Goal: Information Seeking & Learning: Learn about a topic

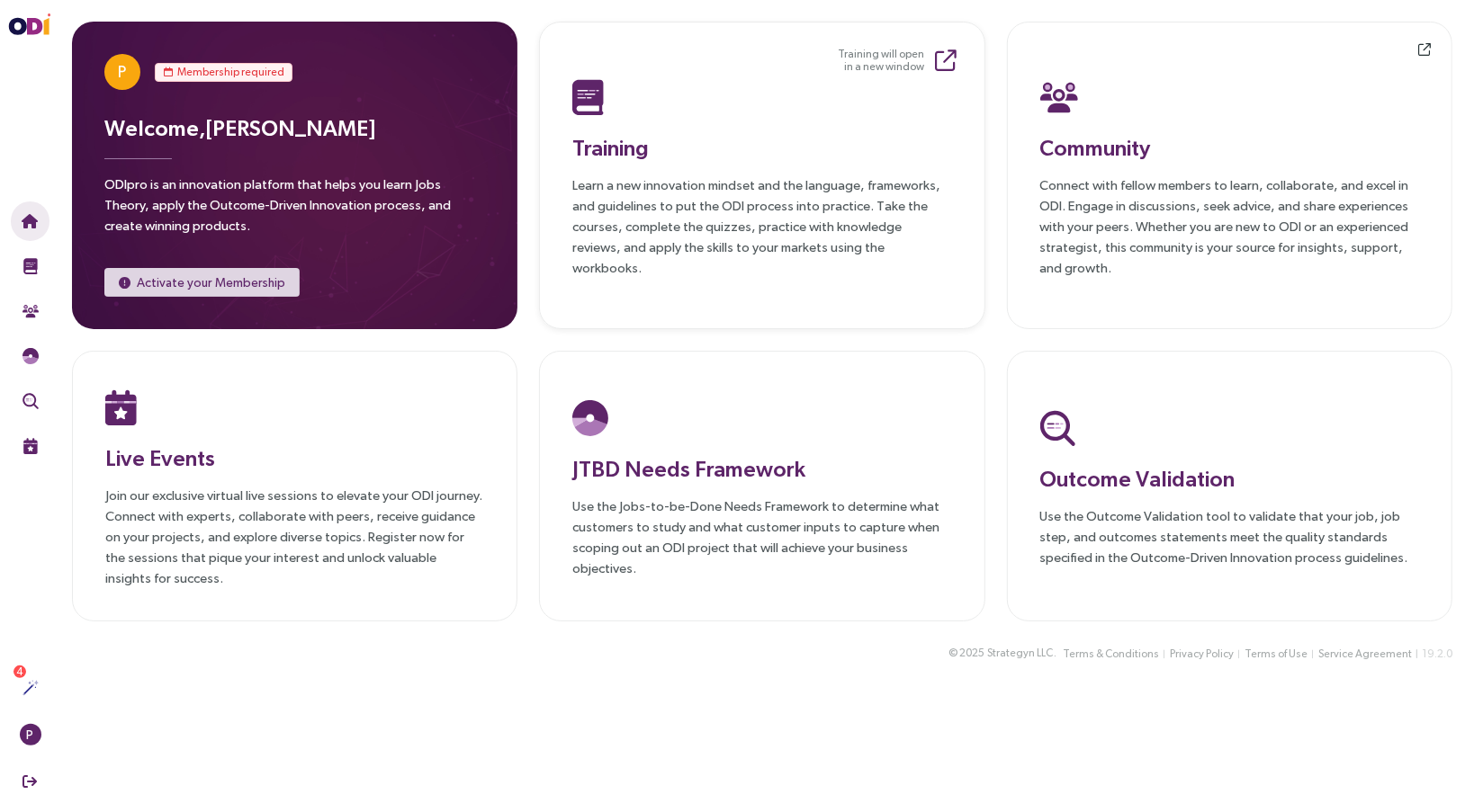
click at [781, 197] on p "Learn a new innovation mindset and the language, frameworks, and guidelines to …" at bounding box center [762, 226] width 379 height 104
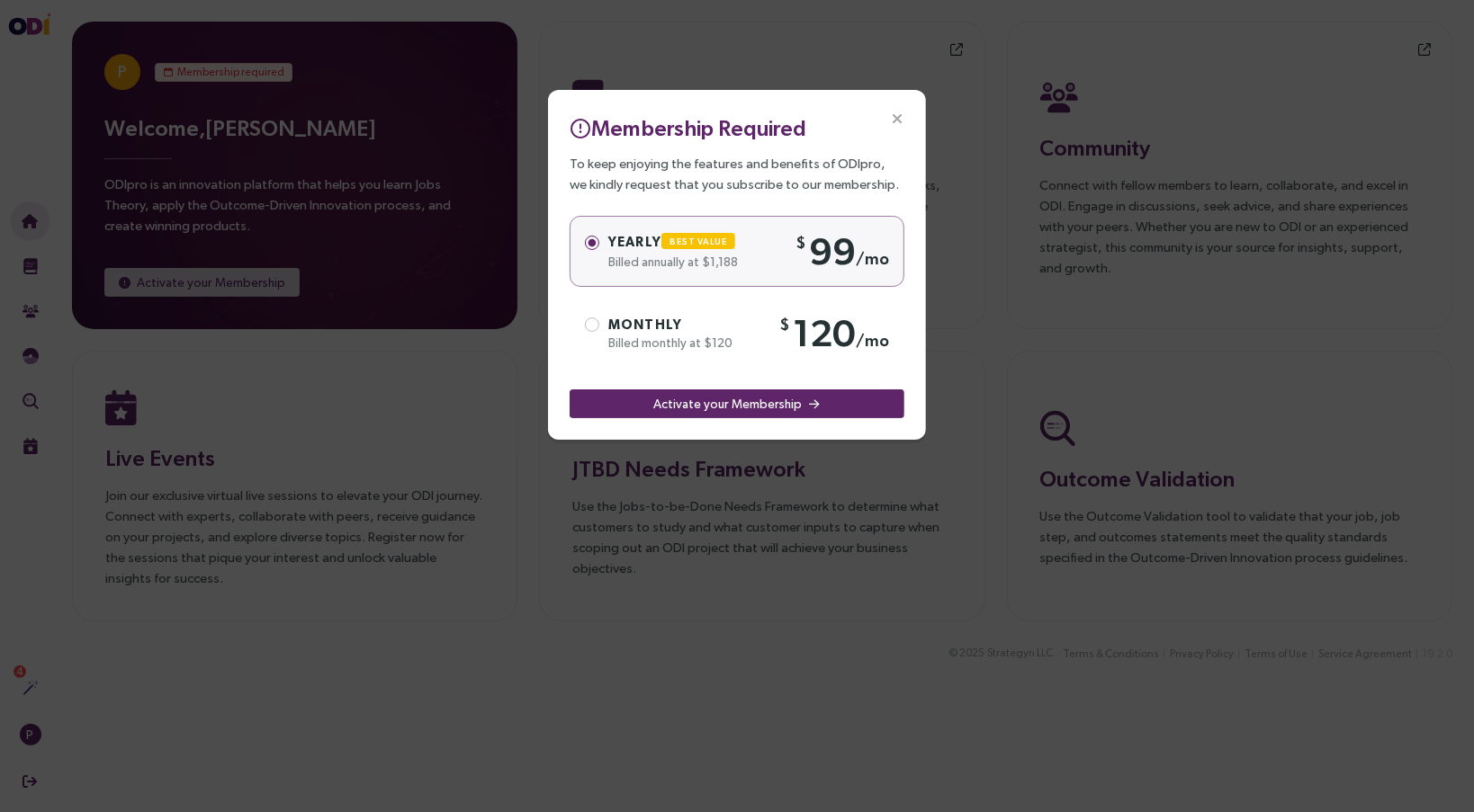
click at [898, 121] on icon "Close" at bounding box center [897, 119] width 16 height 16
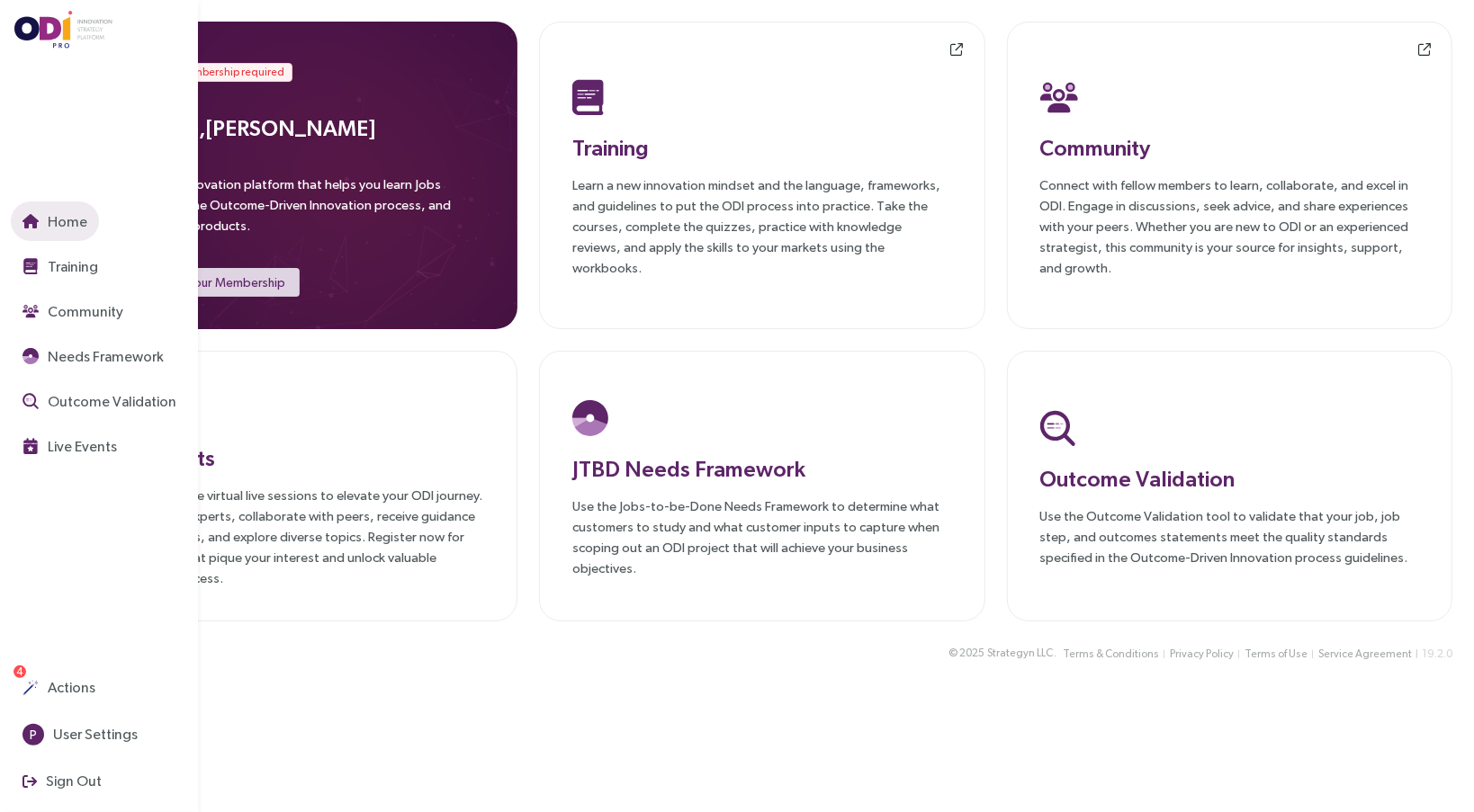
click at [15, 674] on sup "4" at bounding box center [19, 671] width 12 height 12
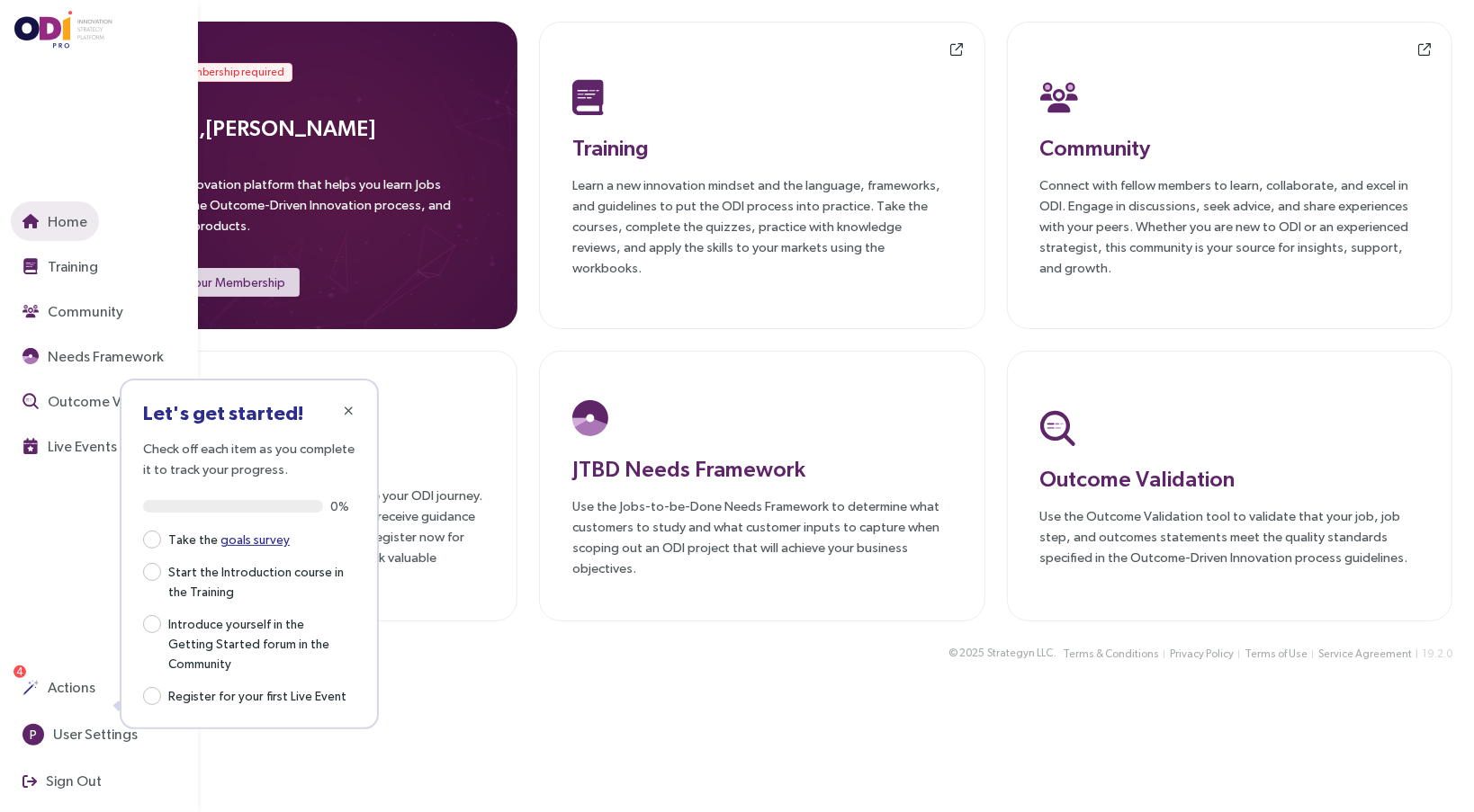
click at [69, 529] on div "Home Training Community Needs Framework Outcome Validation Live Events Actions …" at bounding box center [104, 406] width 188 height 812
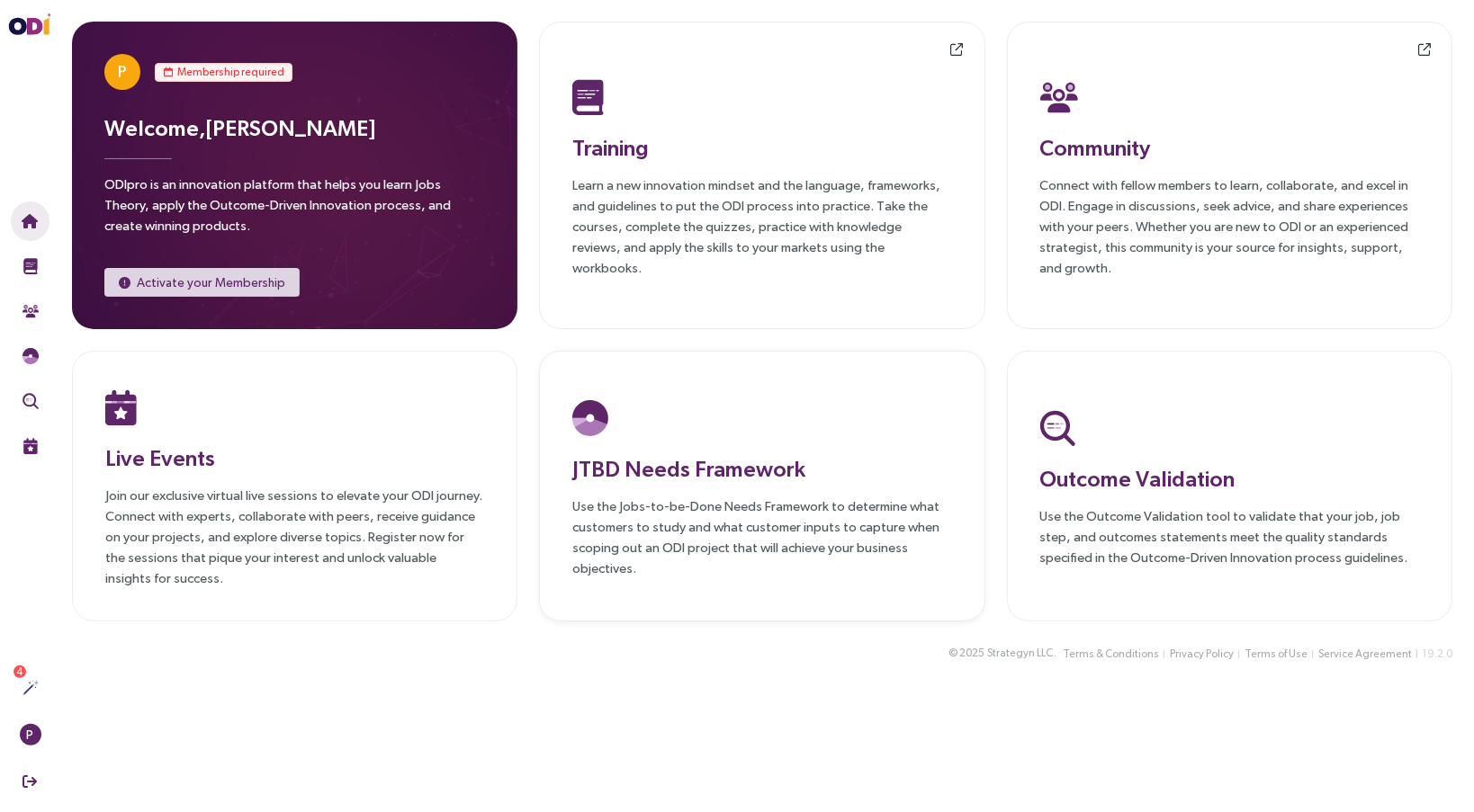
click at [707, 484] on div "JTBD Needs Framework Use the Jobs-to-be-Done Needs Framework to determine what …" at bounding box center [762, 486] width 379 height 184
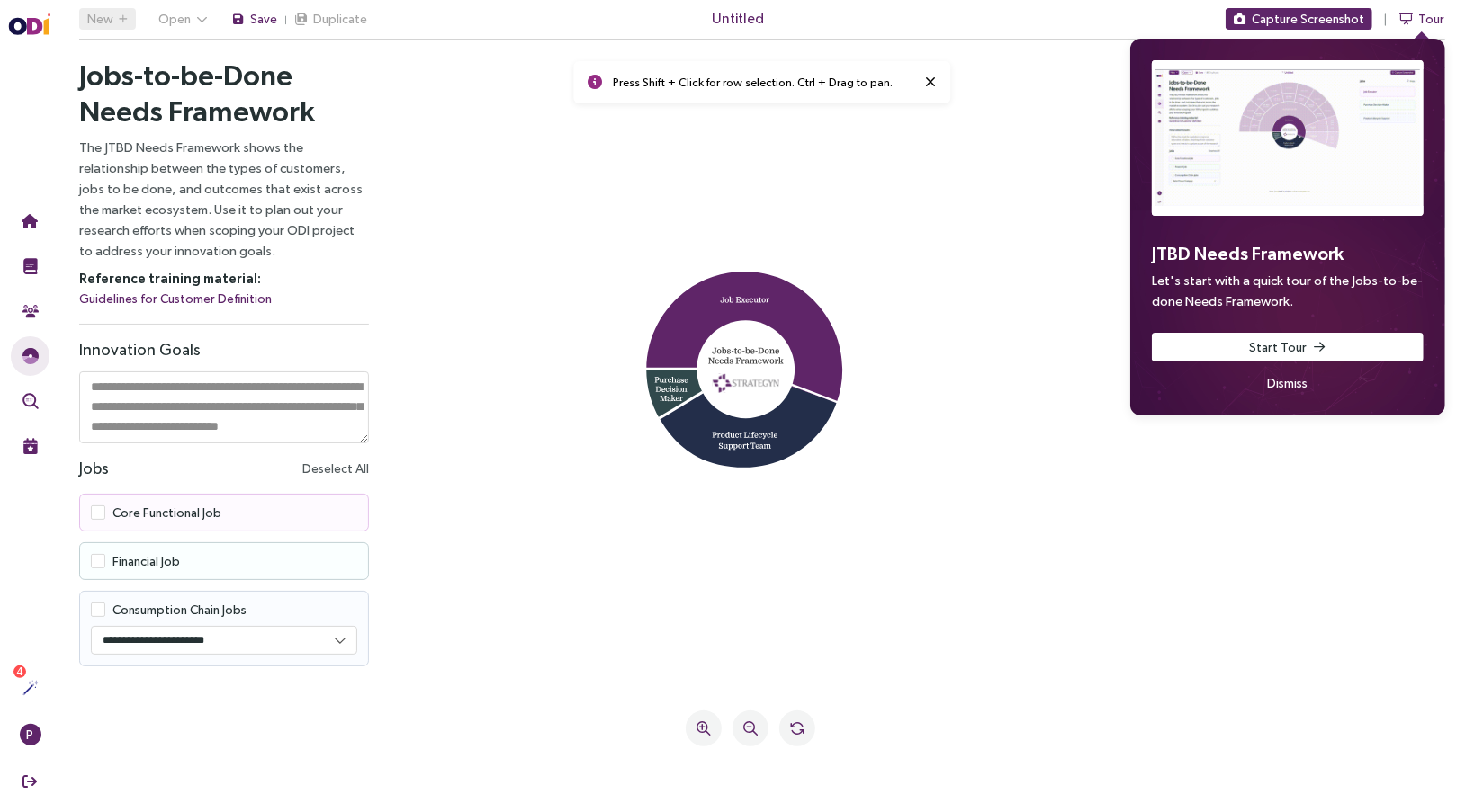
scroll to position [16, 0]
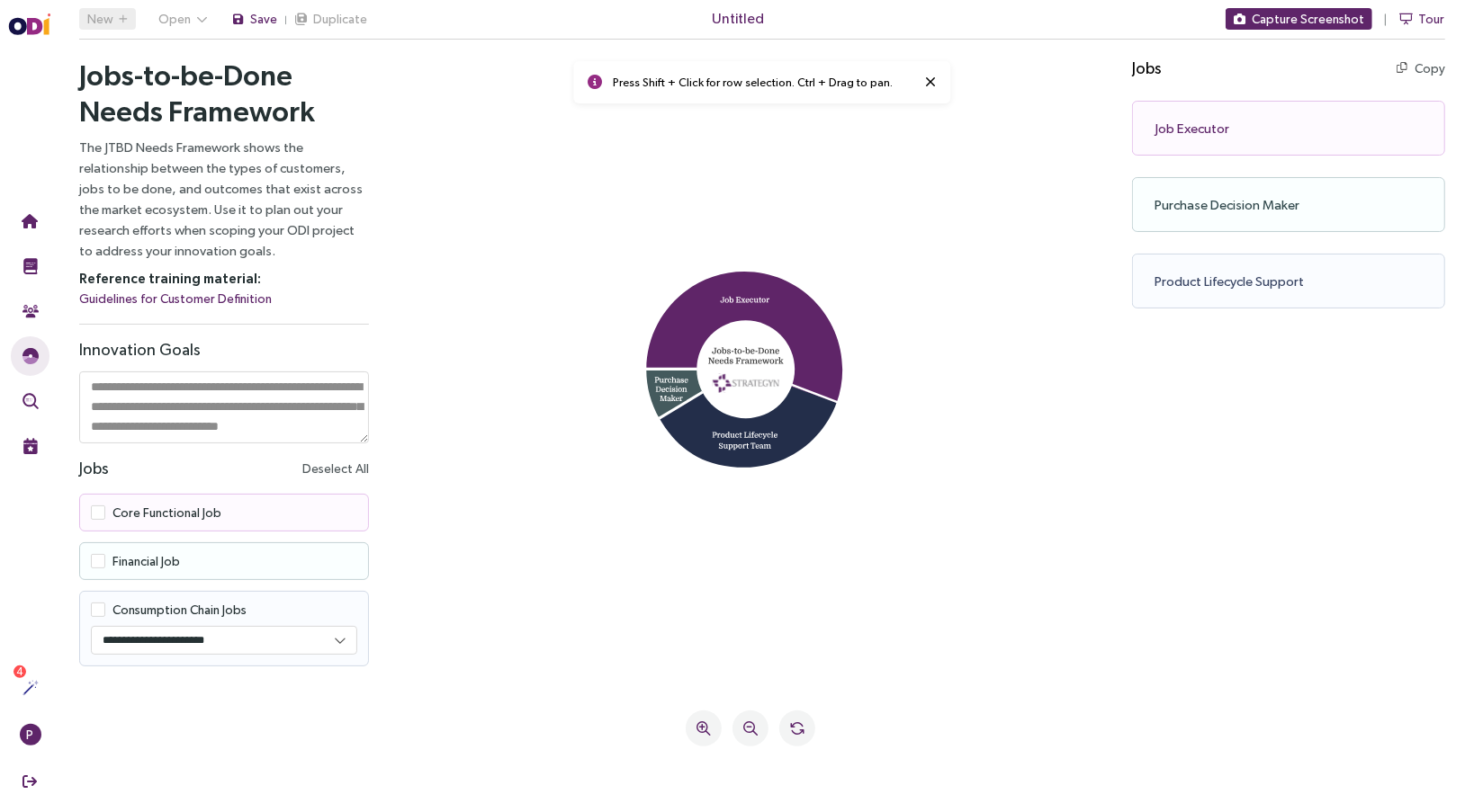
click at [663, 394] on icon at bounding box center [694, 389] width 98 height 57
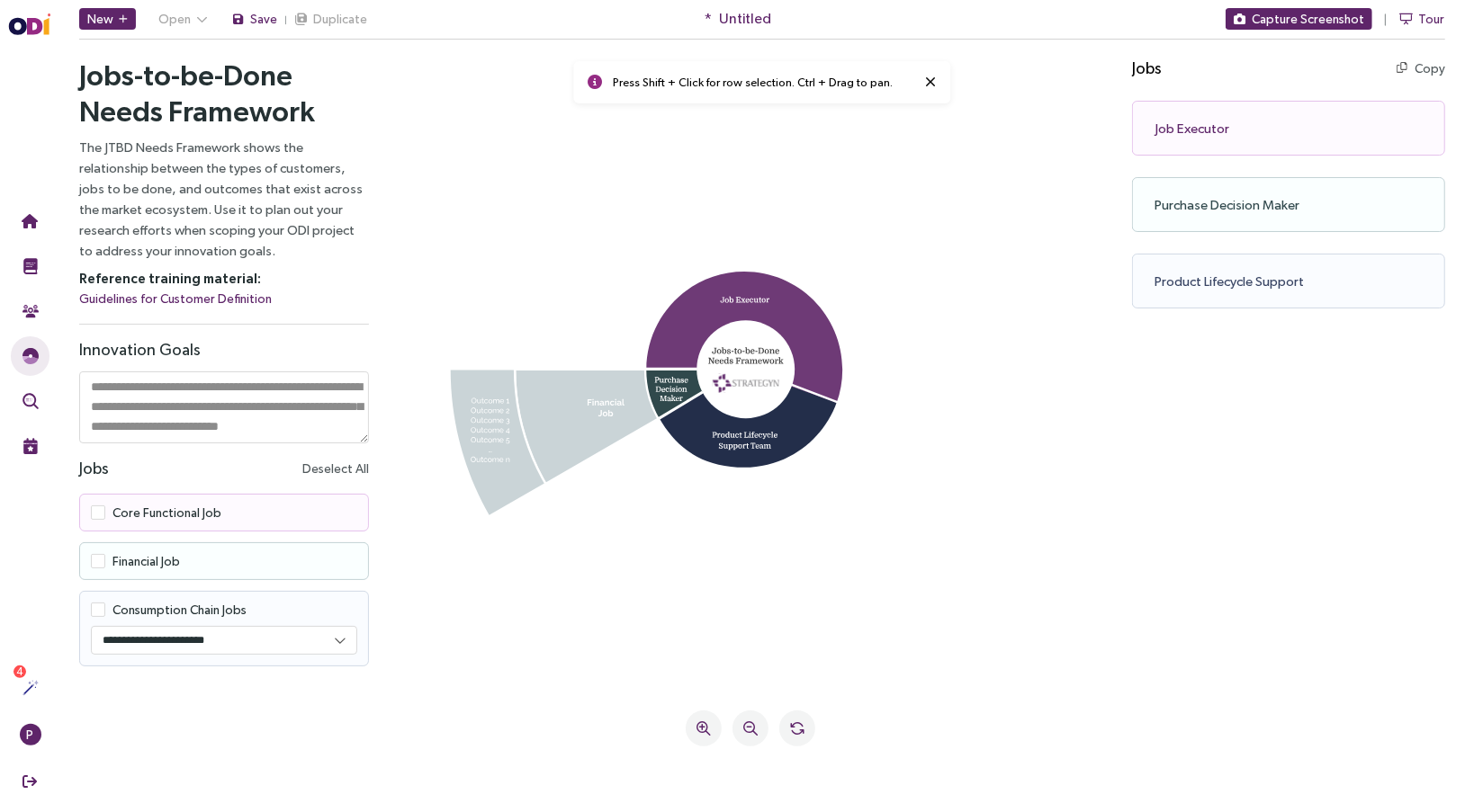
click at [667, 352] on icon at bounding box center [744, 336] width 196 height 131
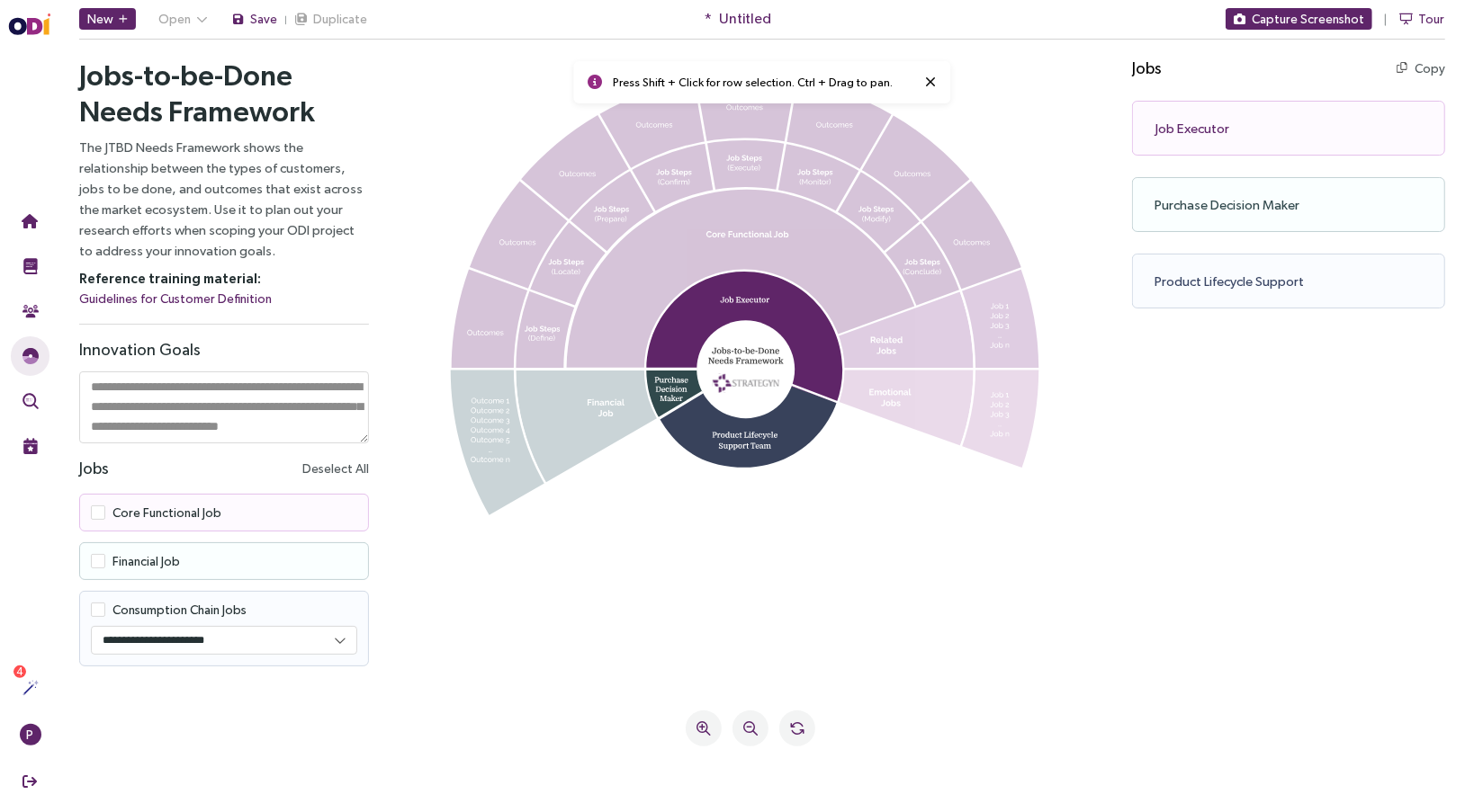
click at [712, 438] on icon at bounding box center [747, 417] width 177 height 98
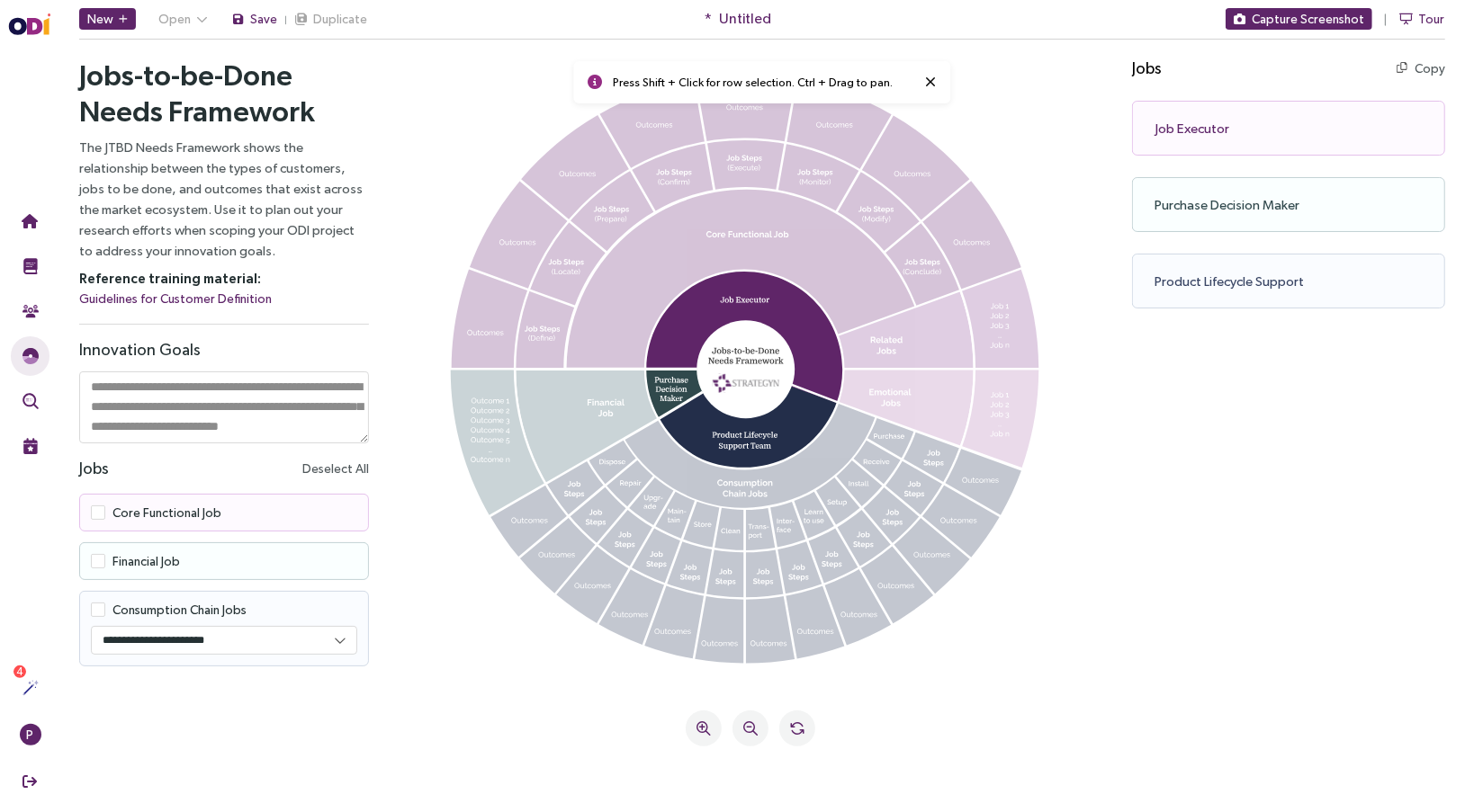
click at [1166, 131] on div "Job Executor Copy Copy as text" at bounding box center [1287, 128] width 313 height 55
click at [94, 559] on span at bounding box center [96, 560] width 14 height 14
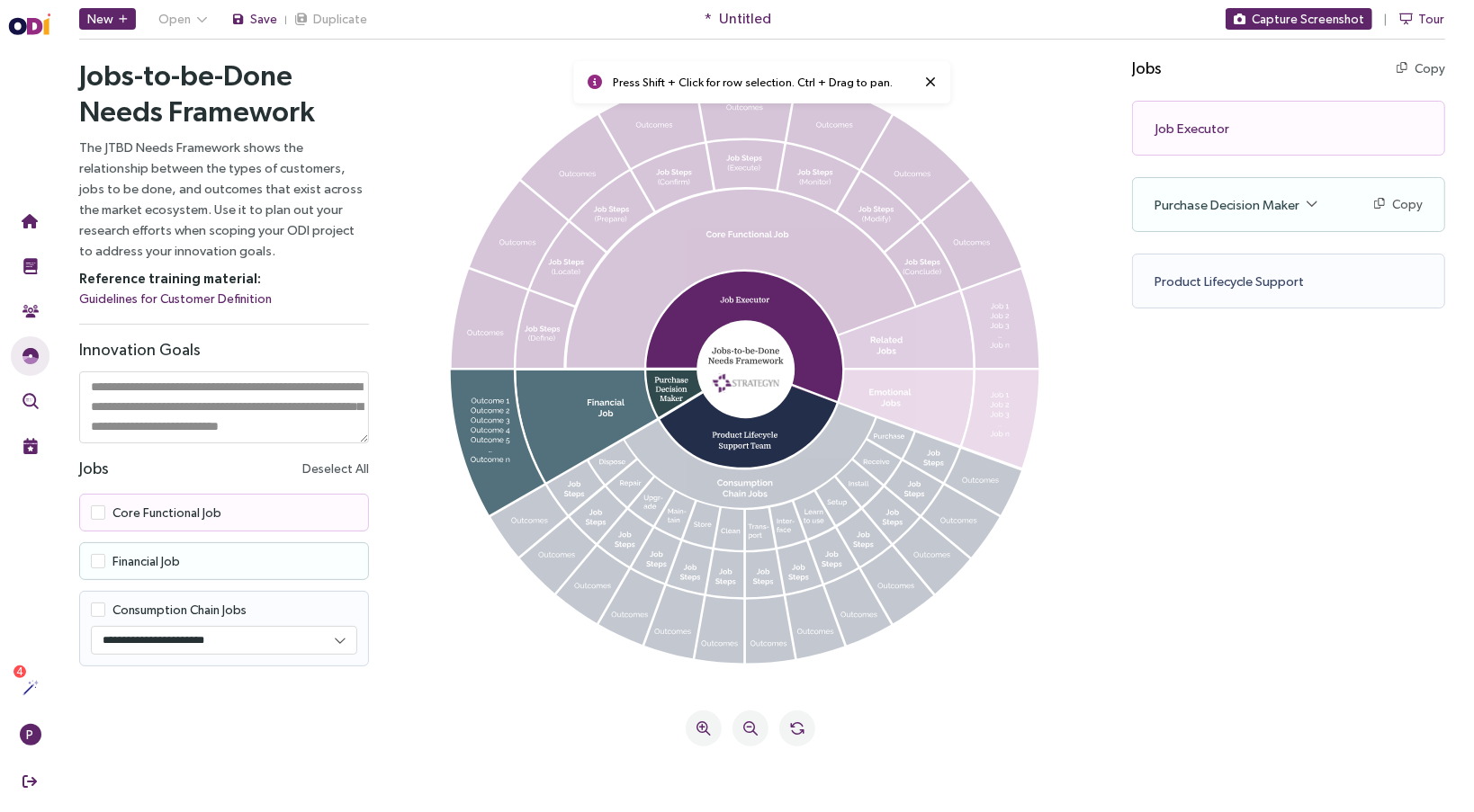
click at [102, 508] on span at bounding box center [96, 511] width 14 height 14
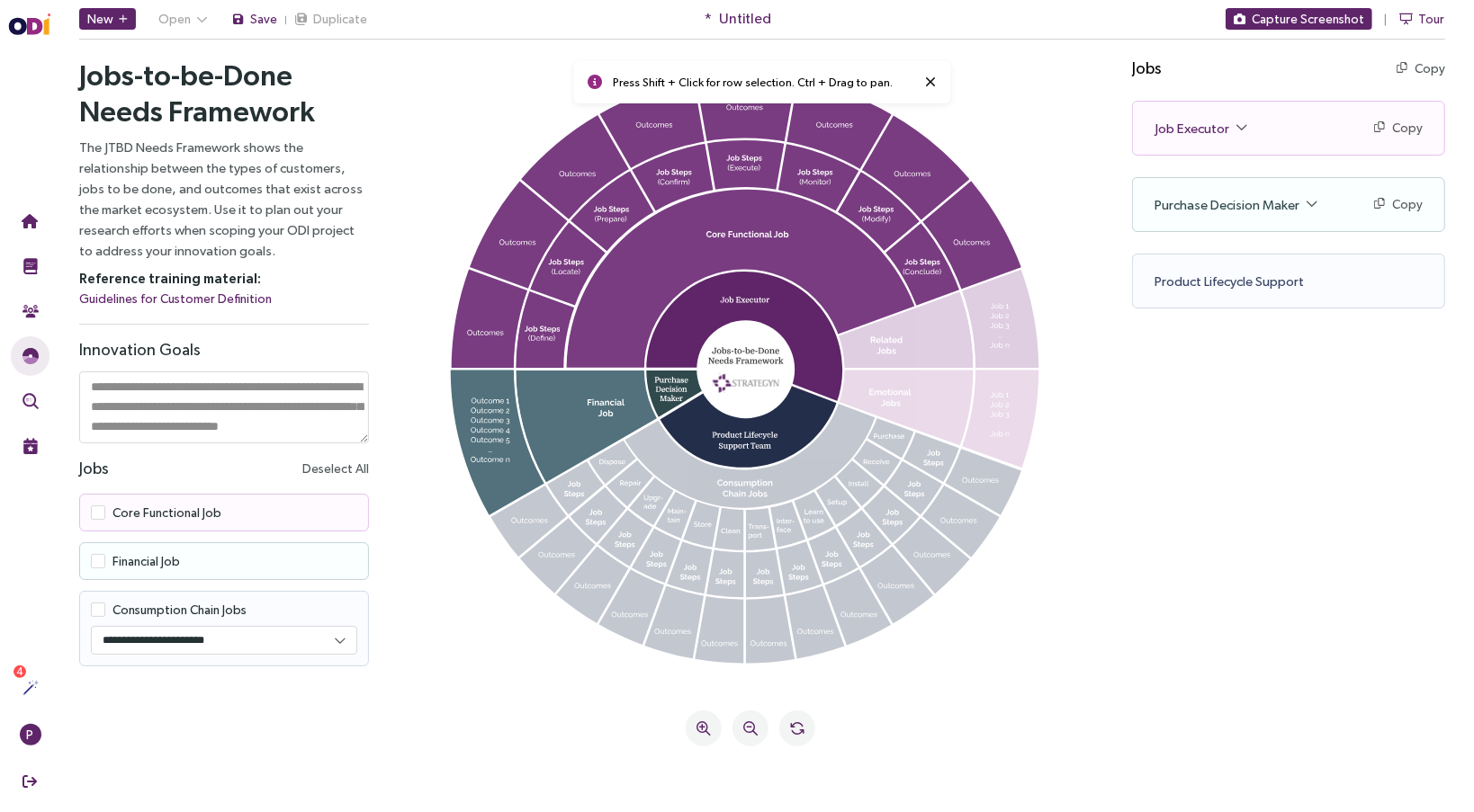
click at [95, 611] on span at bounding box center [96, 608] width 14 height 14
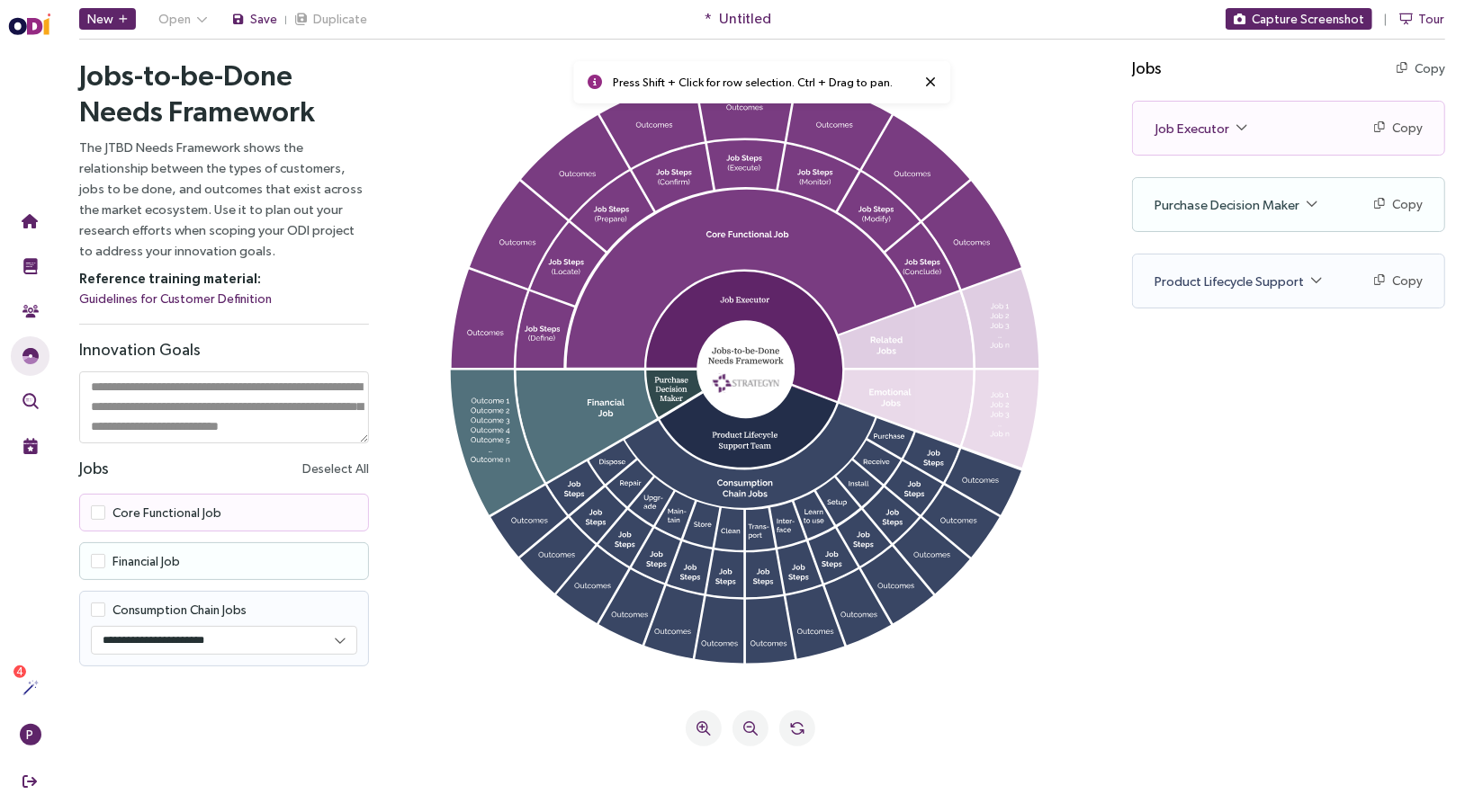
click at [115, 639] on select "**********" at bounding box center [224, 640] width 267 height 27
select select "*******"
click at [90, 626] on select "**********" at bounding box center [224, 640] width 267 height 27
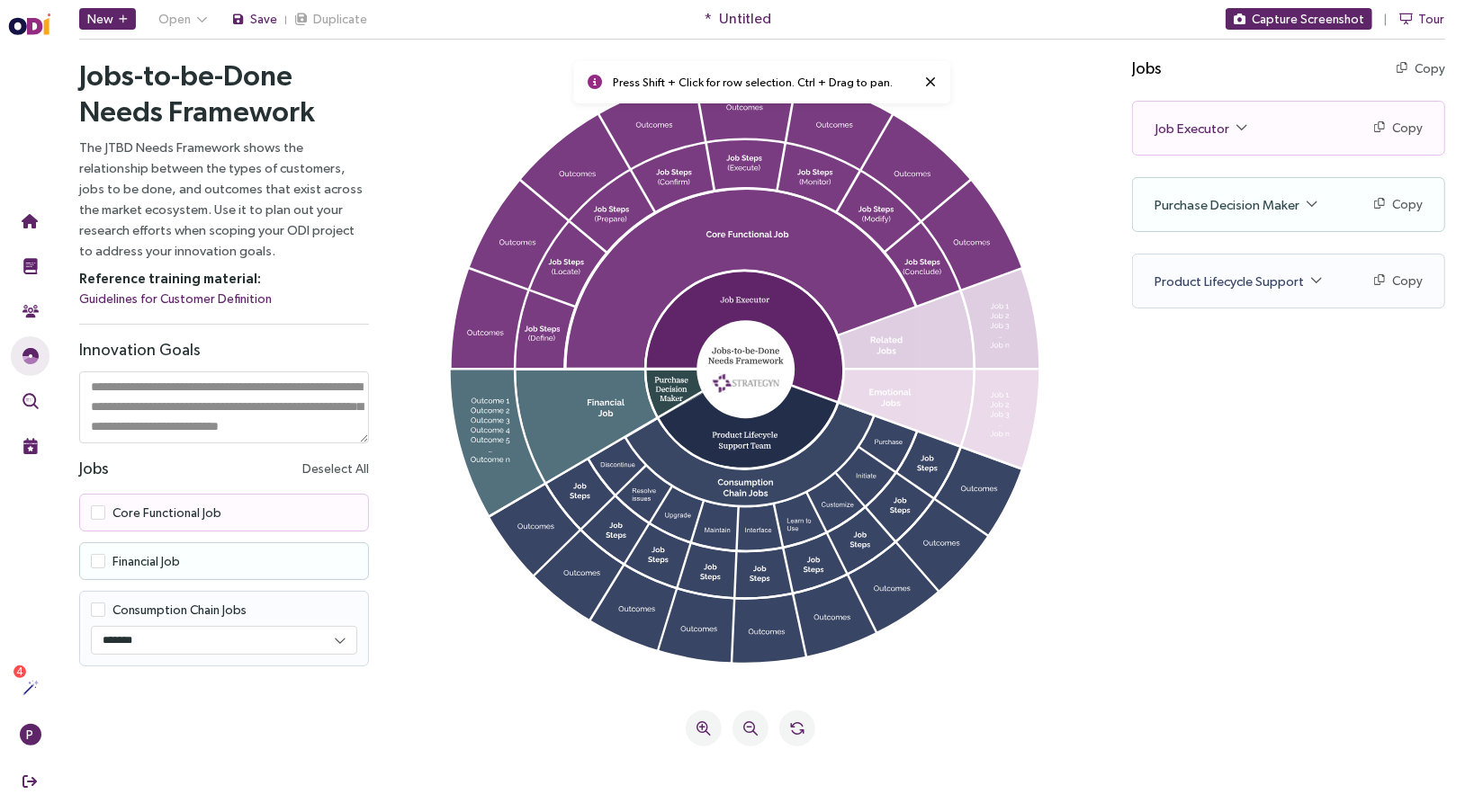
drag, startPoint x: 807, startPoint y: 264, endPoint x: 749, endPoint y: 300, distance: 68.3
click at [751, 301] on g at bounding box center [744, 367] width 588 height 587
drag, startPoint x: 726, startPoint y: 244, endPoint x: 596, endPoint y: 194, distance: 139.3
click at [596, 194] on g at bounding box center [744, 367] width 588 height 587
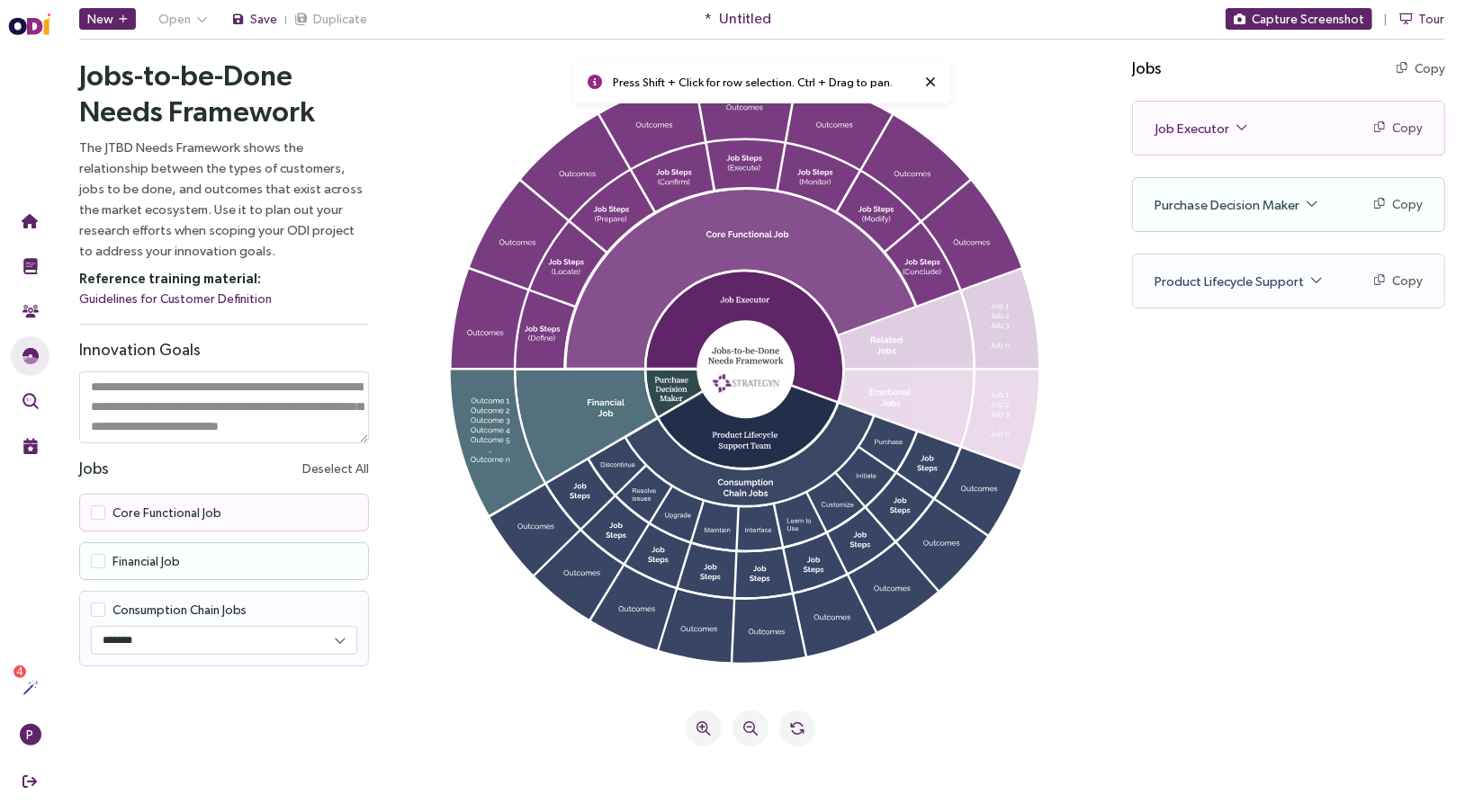
click at [667, 217] on icon at bounding box center [749, 373] width 675 height 599
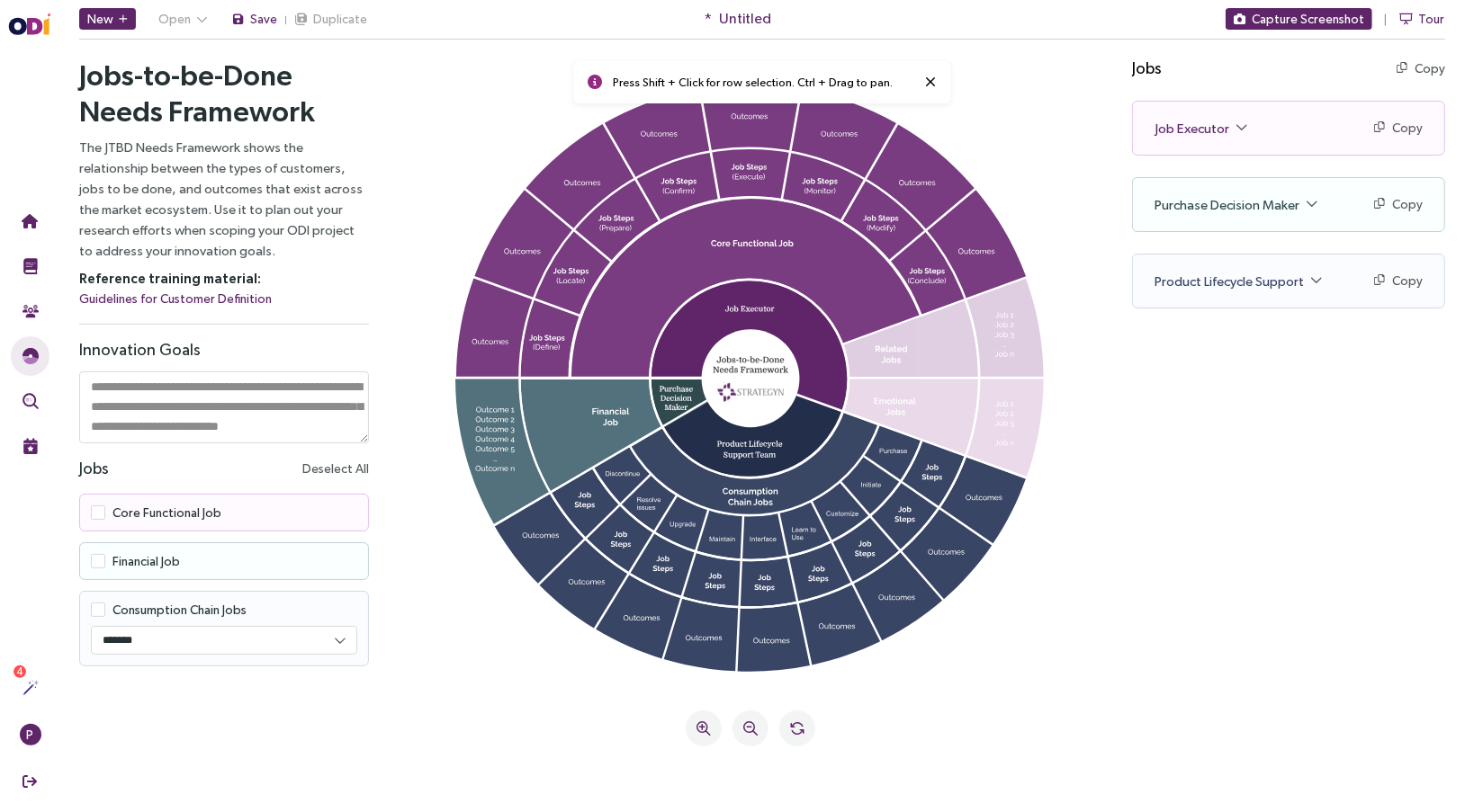
drag, startPoint x: 668, startPoint y: 220, endPoint x: 674, endPoint y: 228, distance: 10.0
click at [674, 228] on icon at bounding box center [749, 373] width 675 height 599
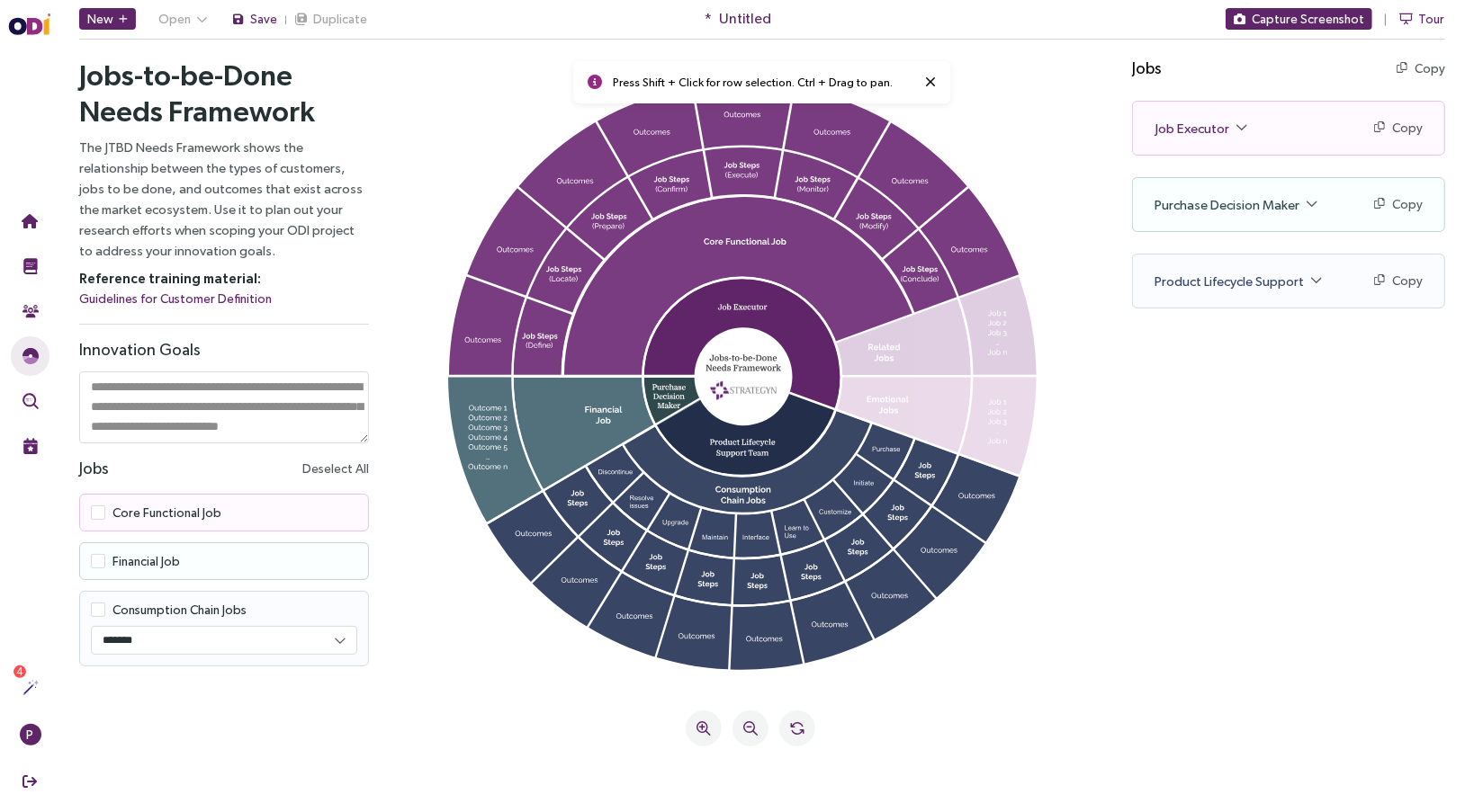
drag, startPoint x: 921, startPoint y: 272, endPoint x: 911, endPoint y: 270, distance: 10.2
click at [911, 270] on icon at bounding box center [749, 373] width 675 height 599
click at [925, 89] on icon at bounding box center [929, 80] width 10 height 14
click at [1317, 197] on div "Purchase Decision Maker Copy Copy as text" at bounding box center [1287, 204] width 311 height 53
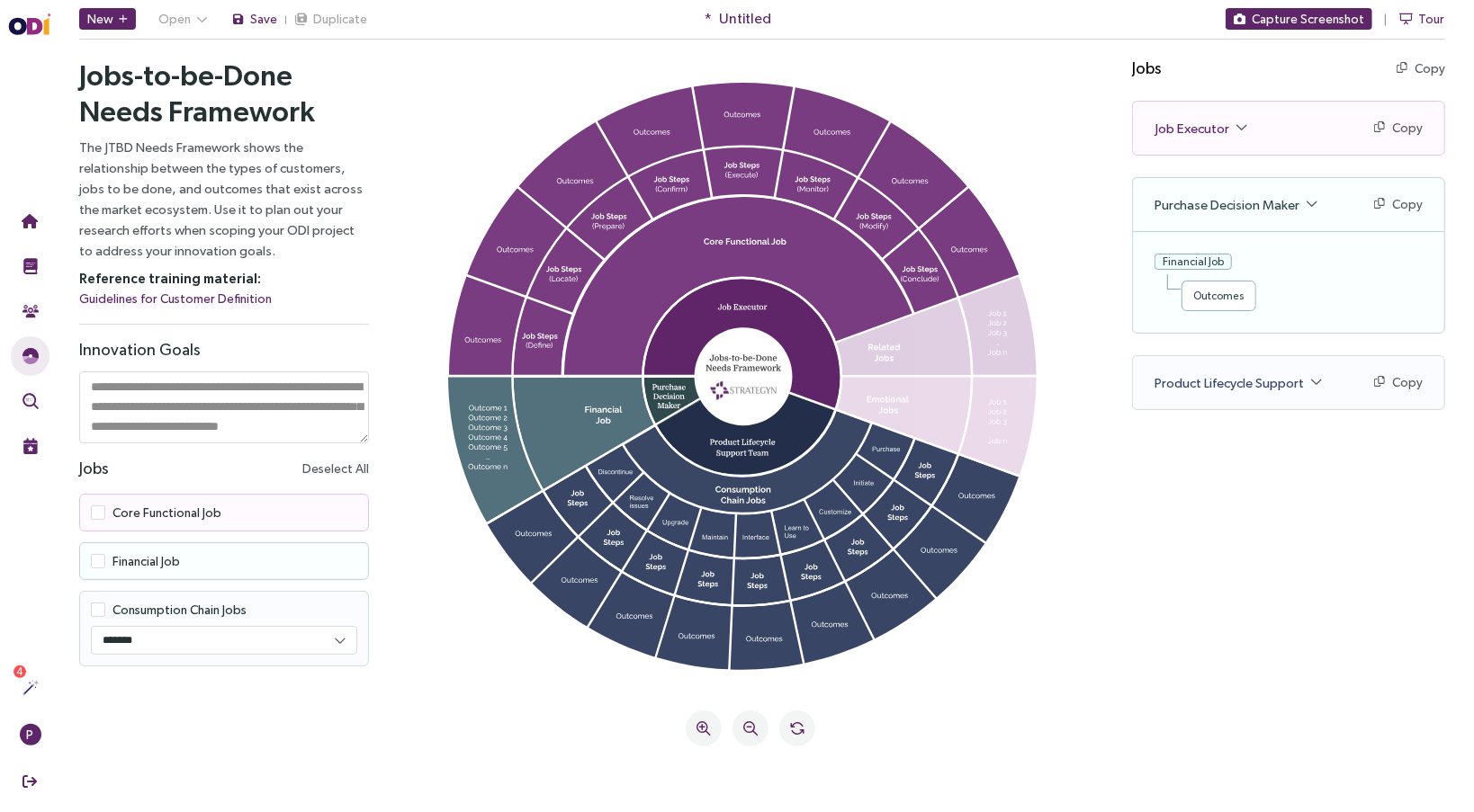
click at [1242, 125] on span "Job Executor" at bounding box center [1199, 128] width 92 height 21
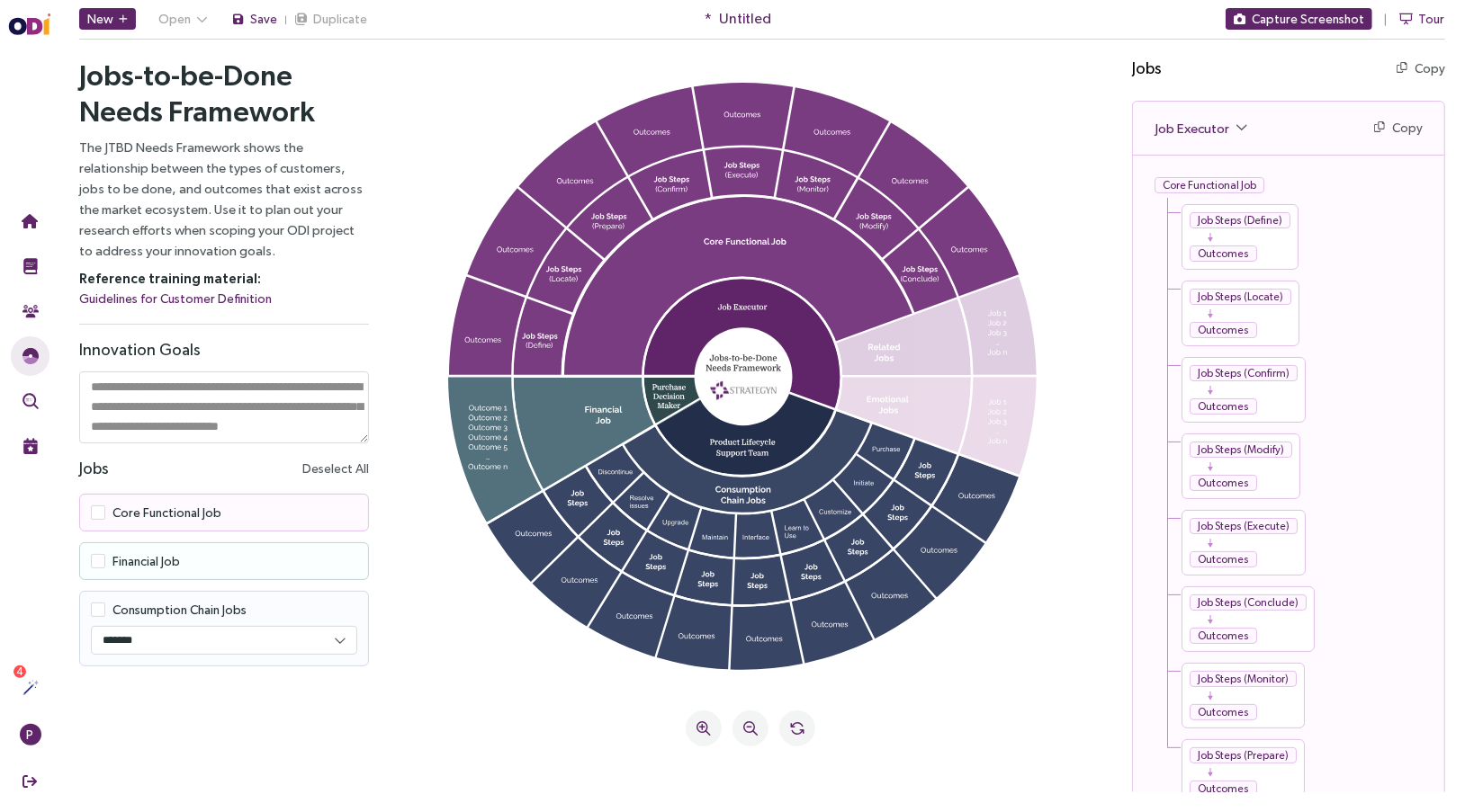
click at [1239, 124] on span "Job Executor" at bounding box center [1199, 128] width 92 height 21
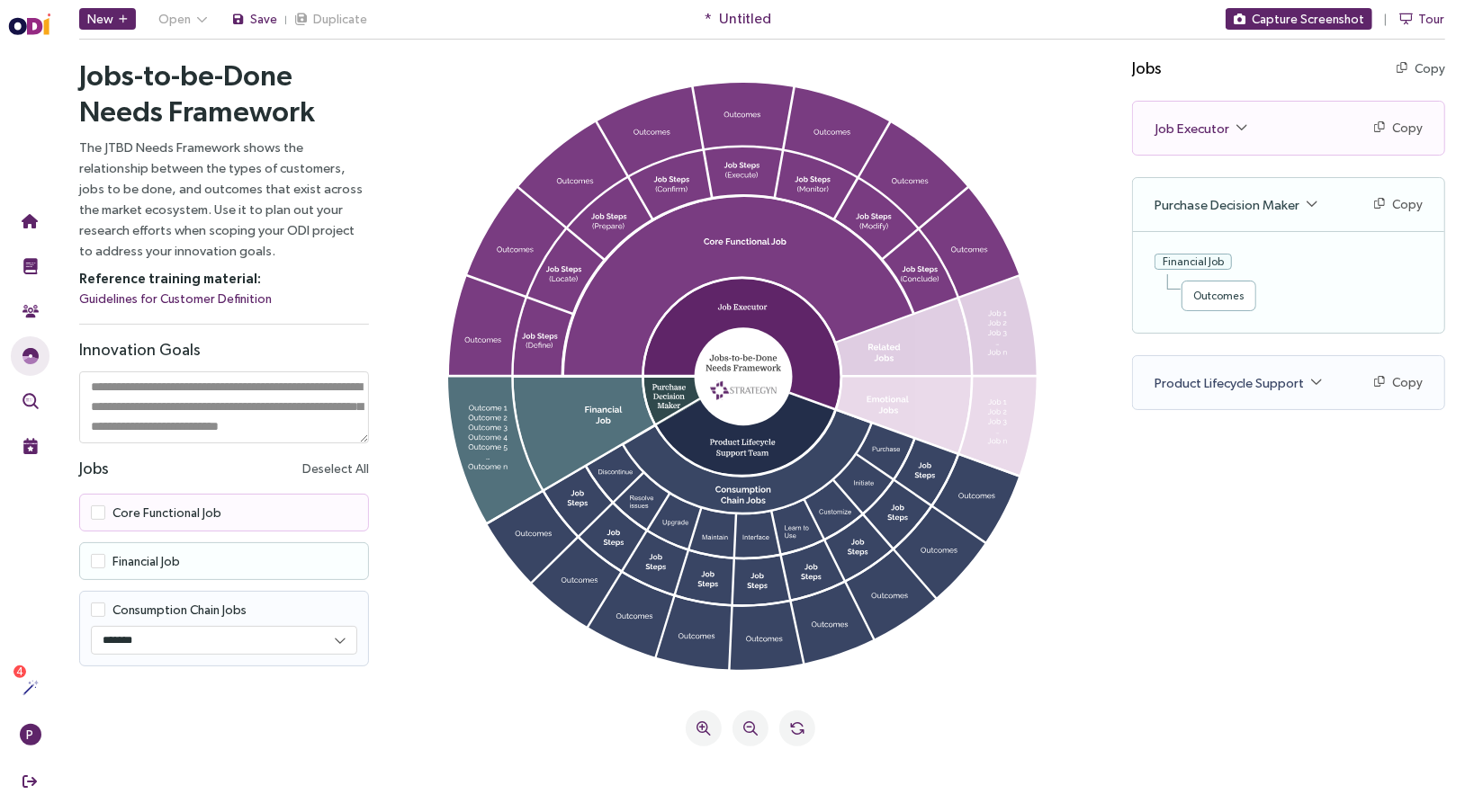
click at [1288, 371] on span "Product Lifecycle Support" at bounding box center [1237, 382] width 168 height 21
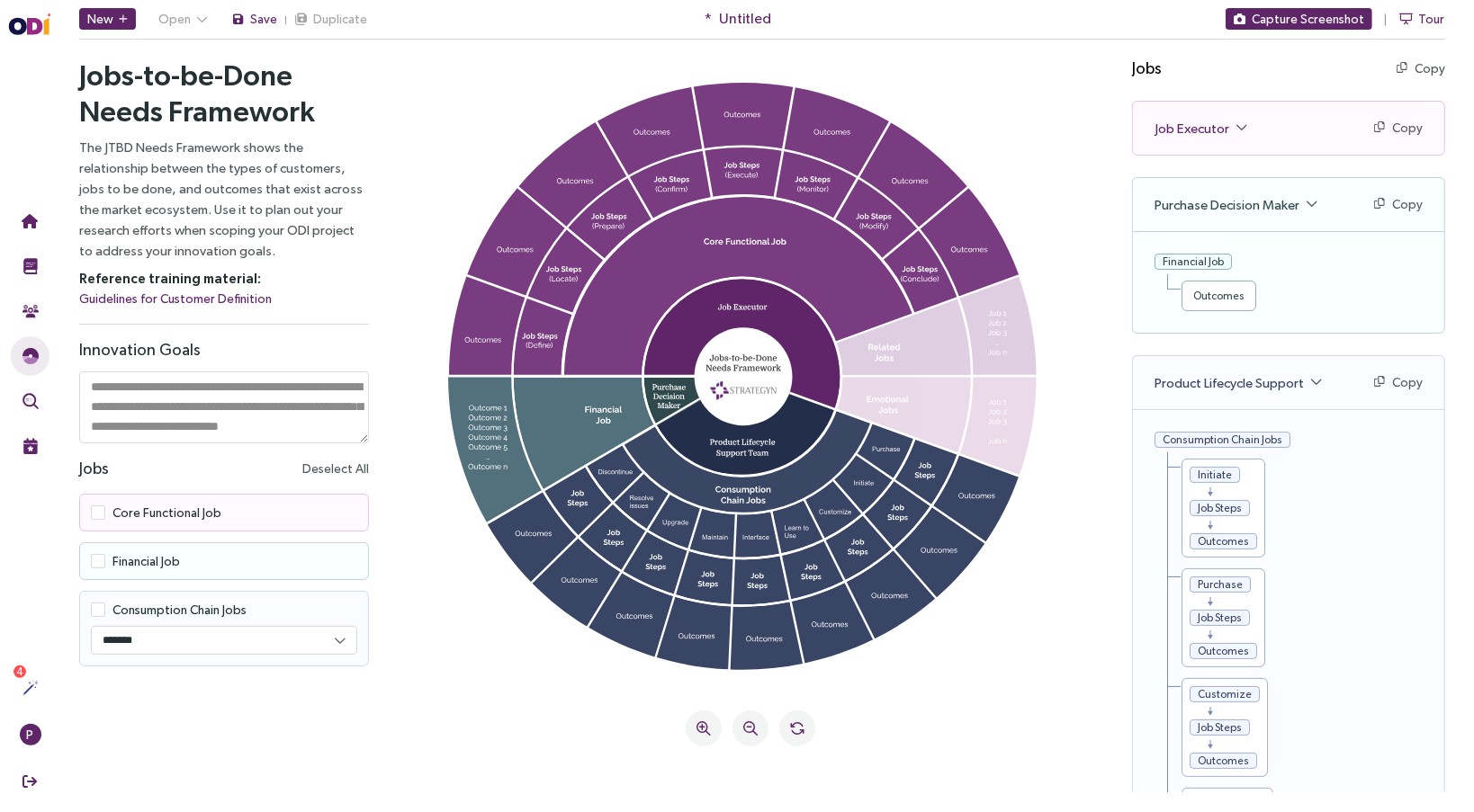
click at [1288, 371] on span "Product Lifecycle Support" at bounding box center [1237, 382] width 168 height 21
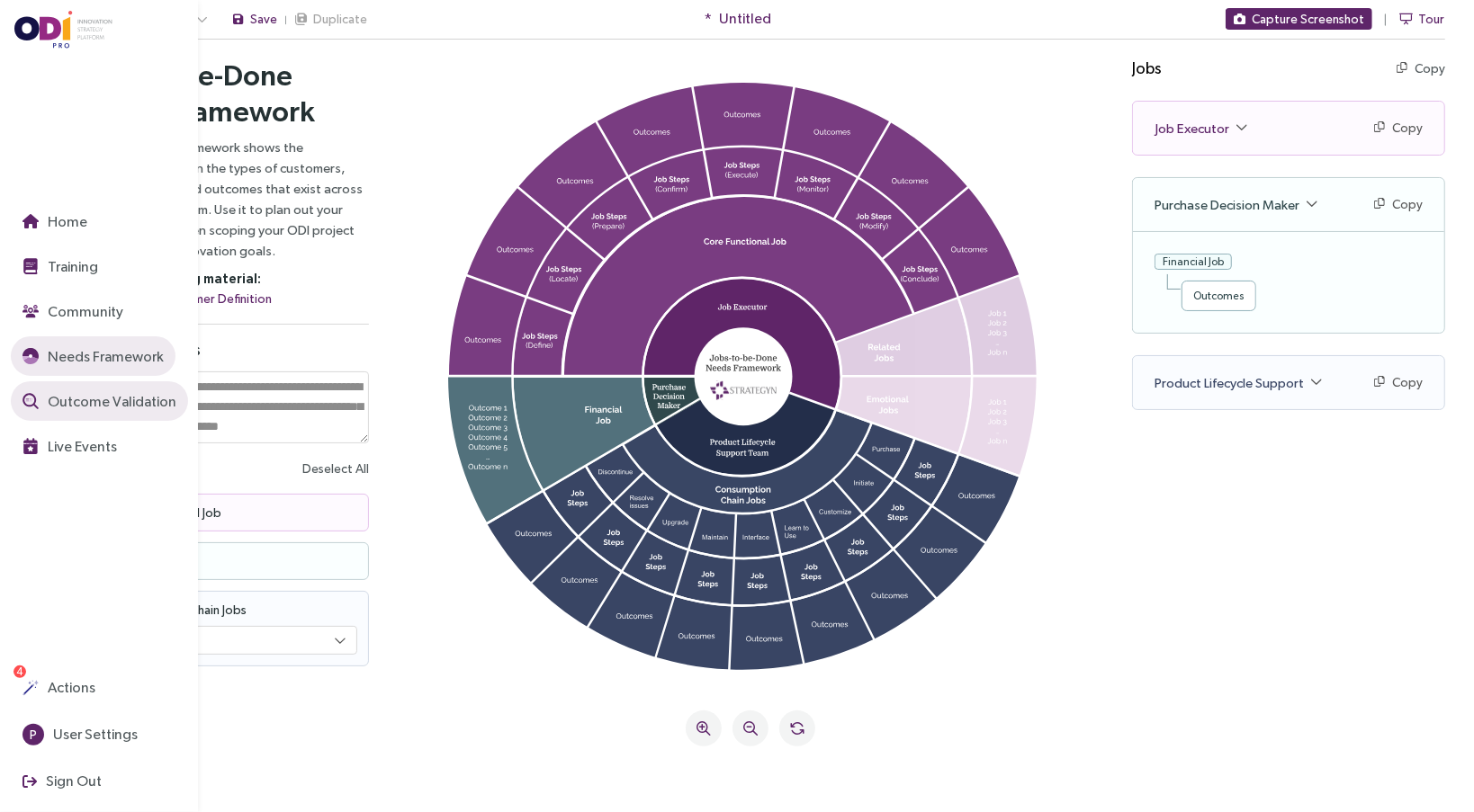
click at [70, 396] on span "Outcome Validation" at bounding box center [110, 402] width 132 height 23
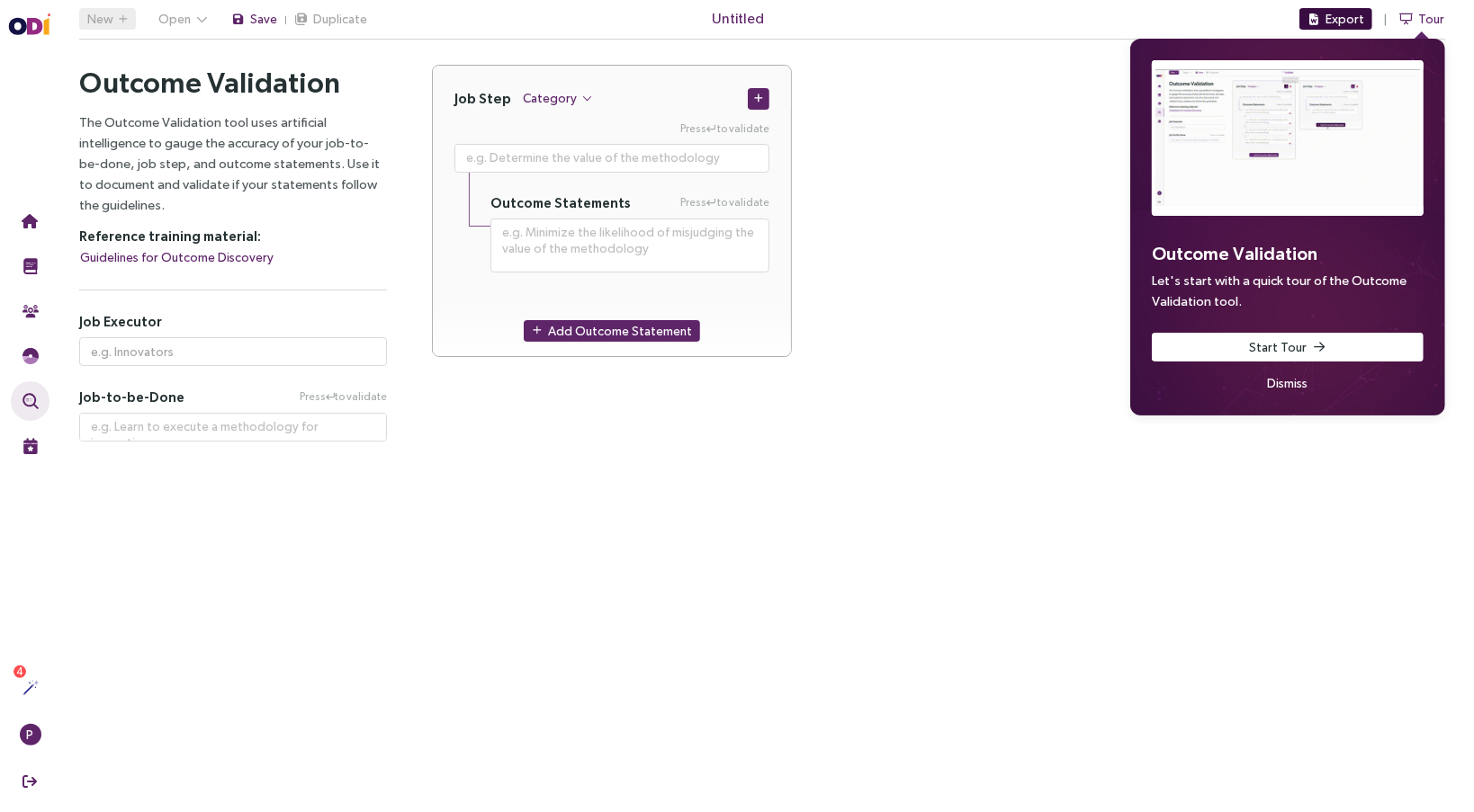
click at [1318, 14] on icon "button" at bounding box center [1313, 19] width 9 height 11
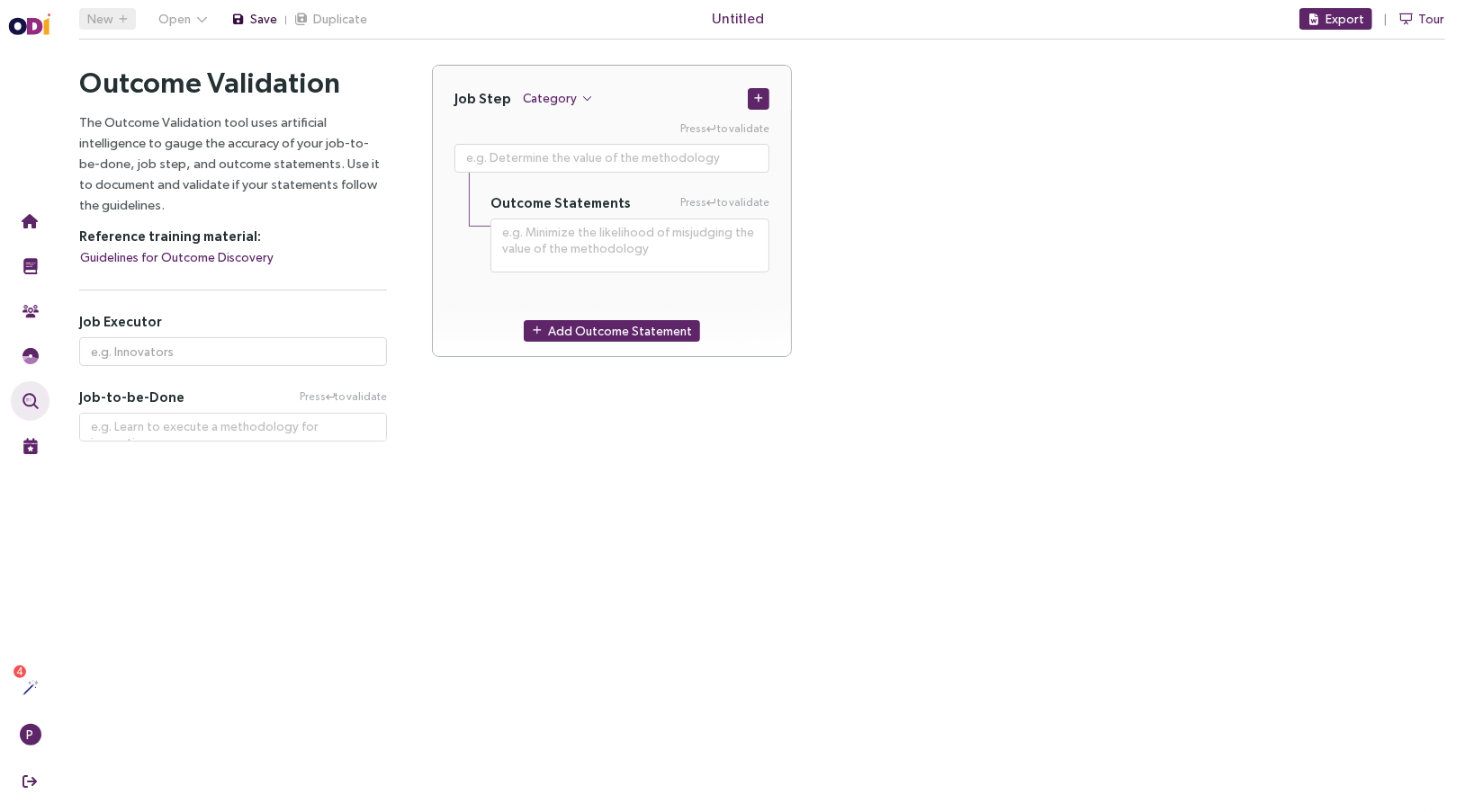
click at [253, 25] on span "Save" at bounding box center [264, 18] width 27 height 20
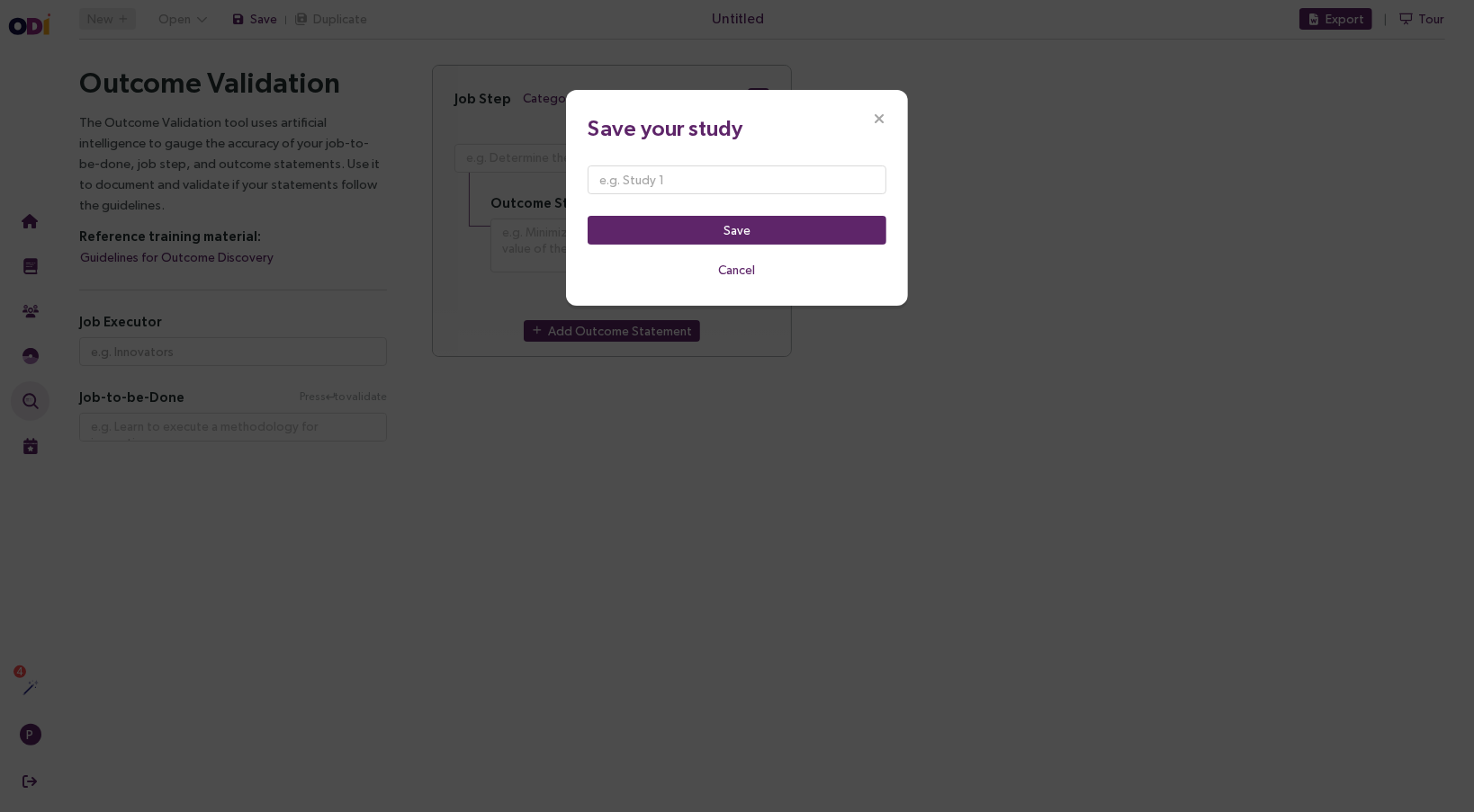
click at [880, 119] on icon "Close" at bounding box center [879, 119] width 16 height 16
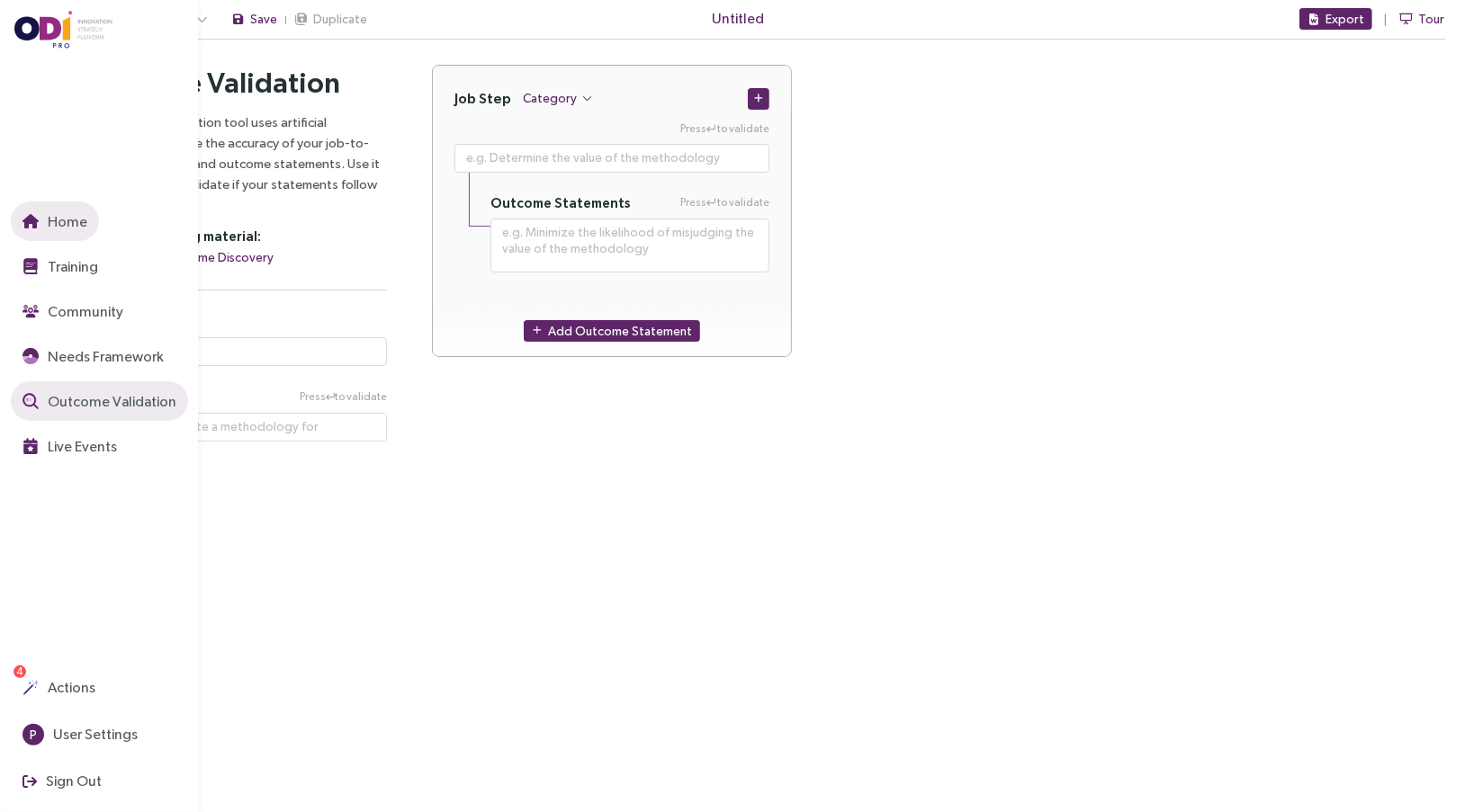
click at [34, 220] on icon "button" at bounding box center [30, 221] width 16 height 14
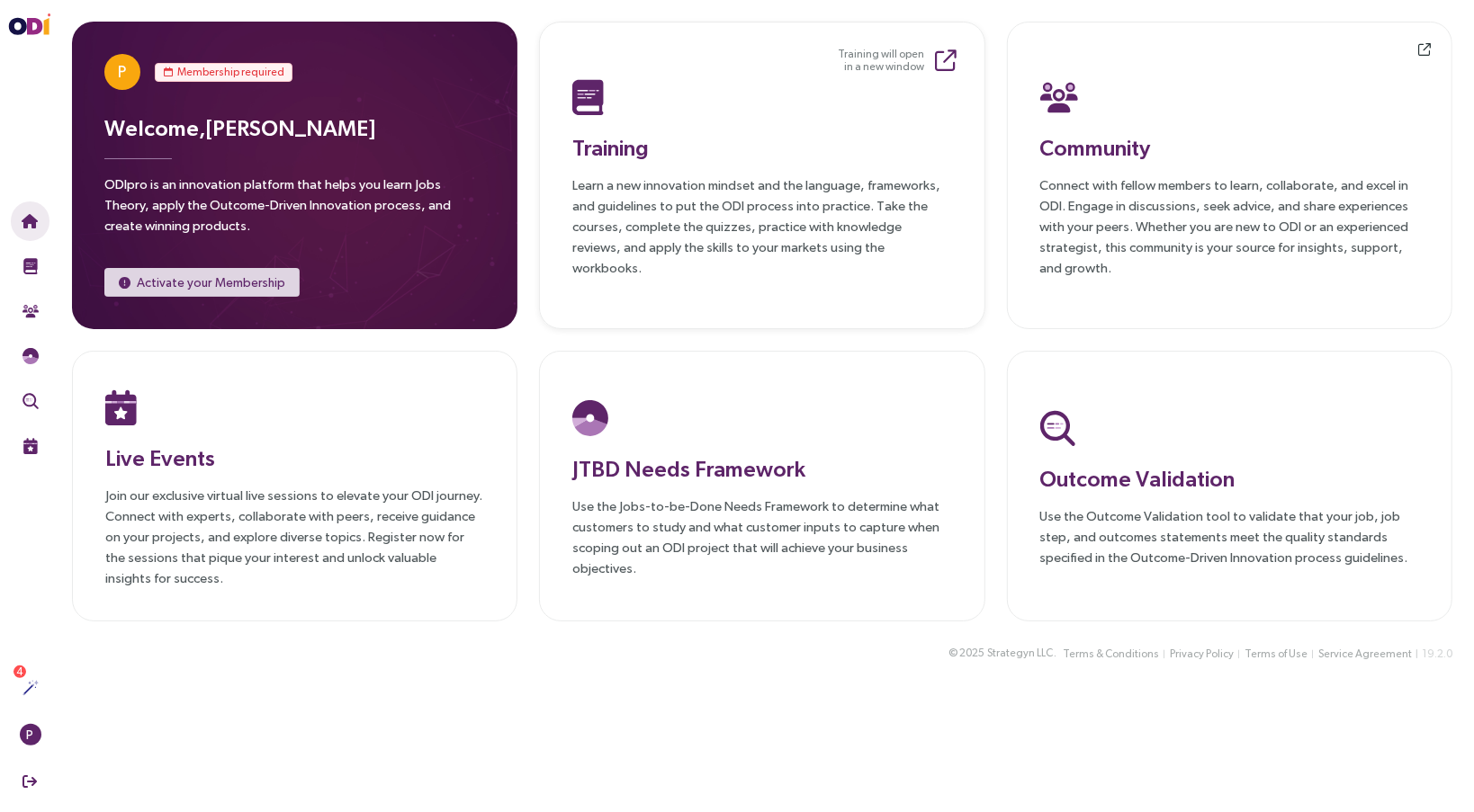
click at [737, 227] on p "Learn a new innovation mindset and the language, frameworks, and guidelines to …" at bounding box center [762, 226] width 379 height 104
